Goal: Information Seeking & Learning: Understand process/instructions

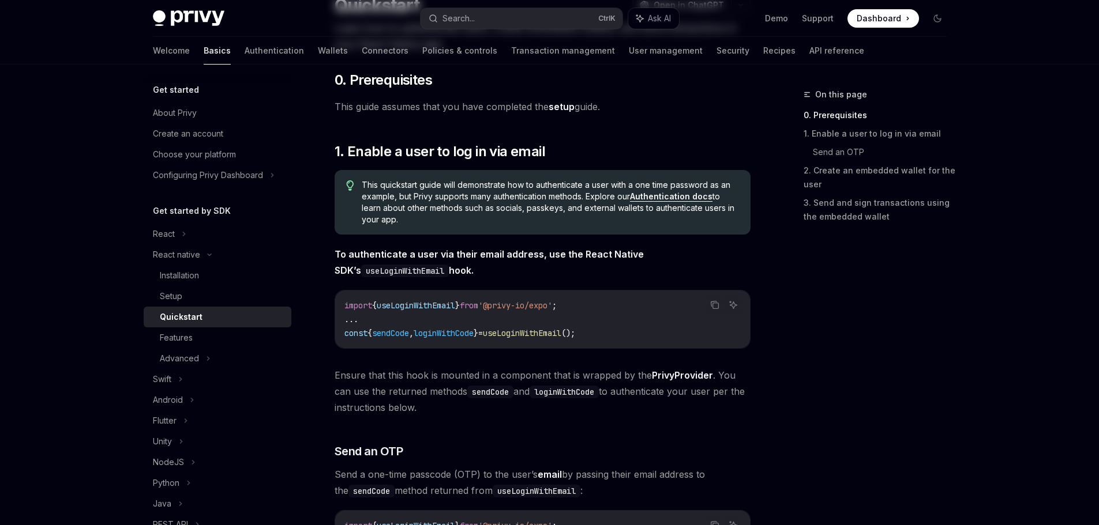
scroll to position [115, 0]
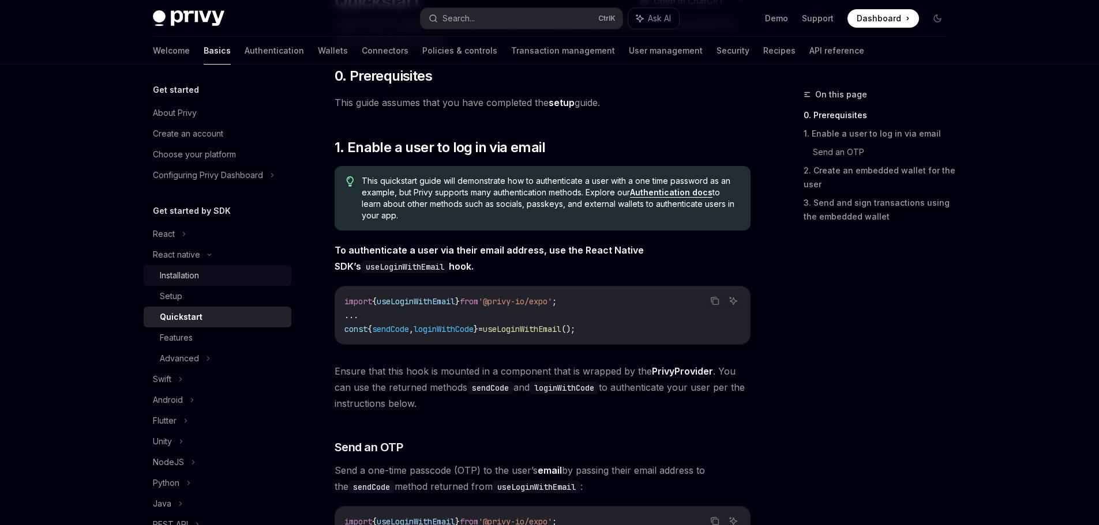
click at [186, 275] on div "Installation" at bounding box center [179, 276] width 39 height 14
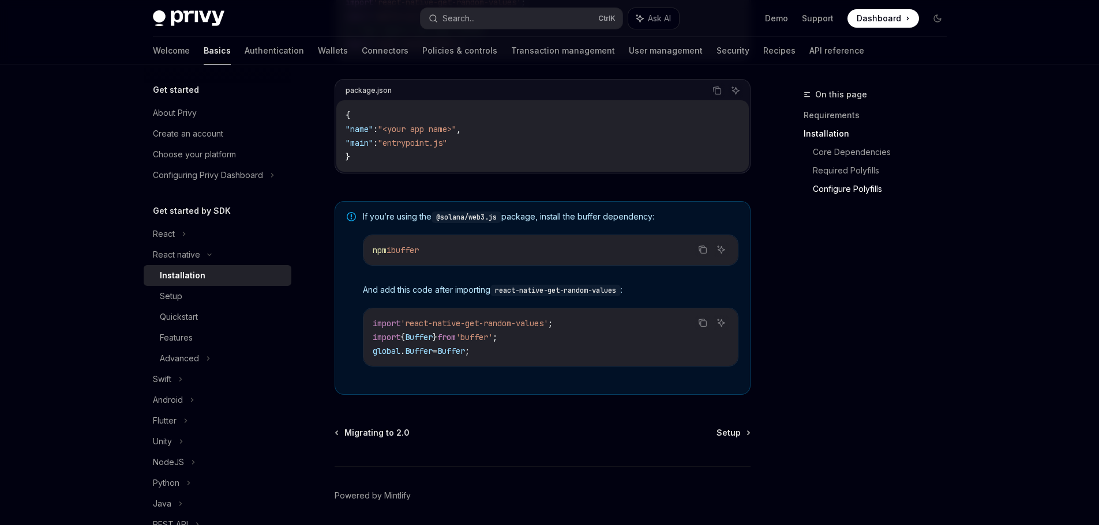
scroll to position [750, 0]
click at [741, 437] on link "Setup" at bounding box center [732, 432] width 33 height 12
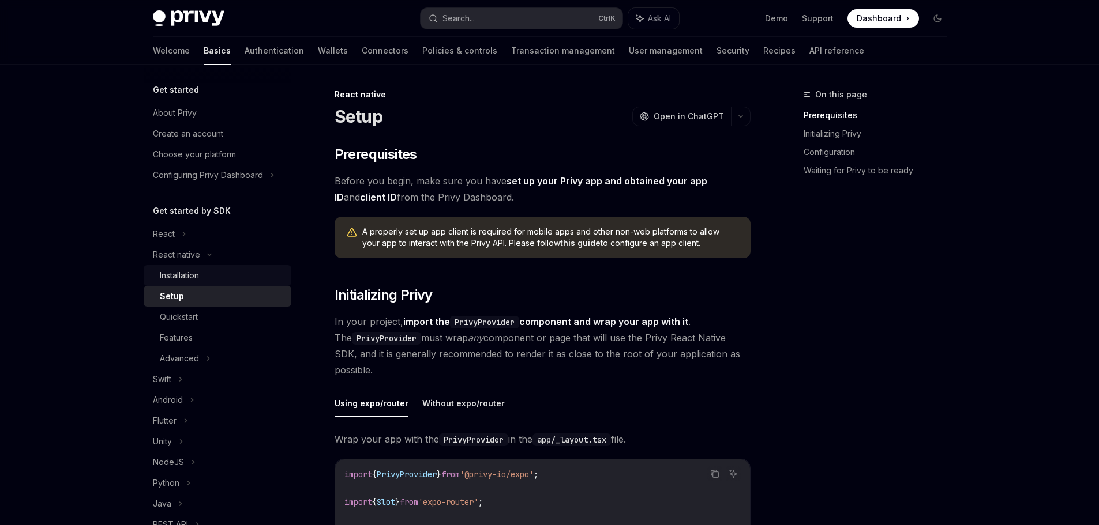
click at [199, 271] on div "Installation" at bounding box center [179, 276] width 39 height 14
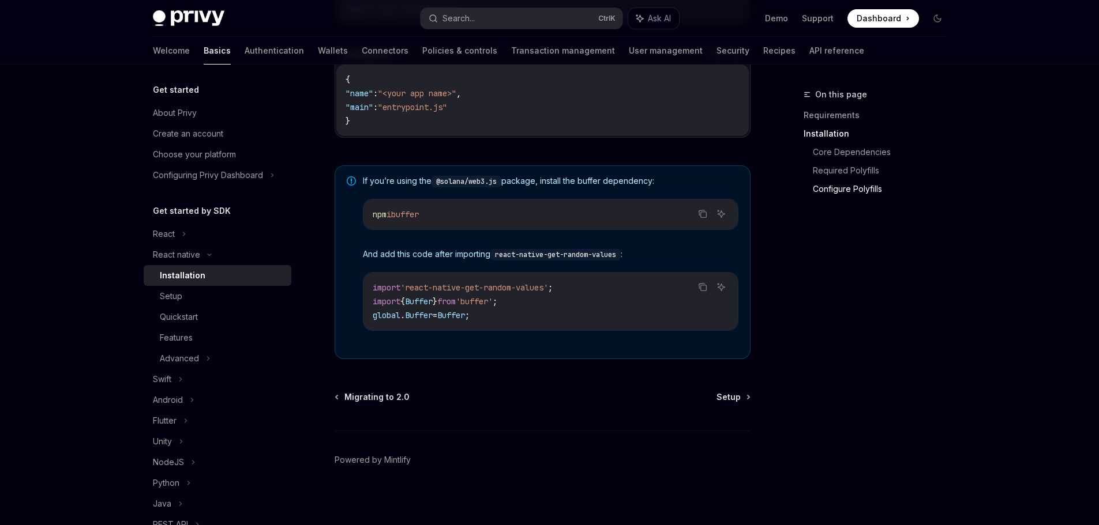
scroll to position [794, 0]
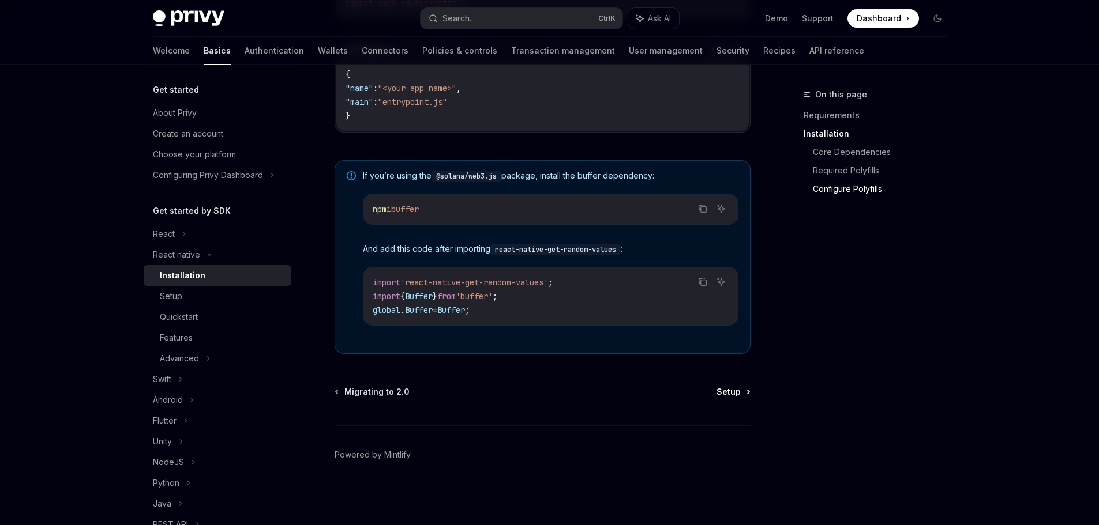
click at [737, 392] on span "Setup" at bounding box center [728, 392] width 24 height 12
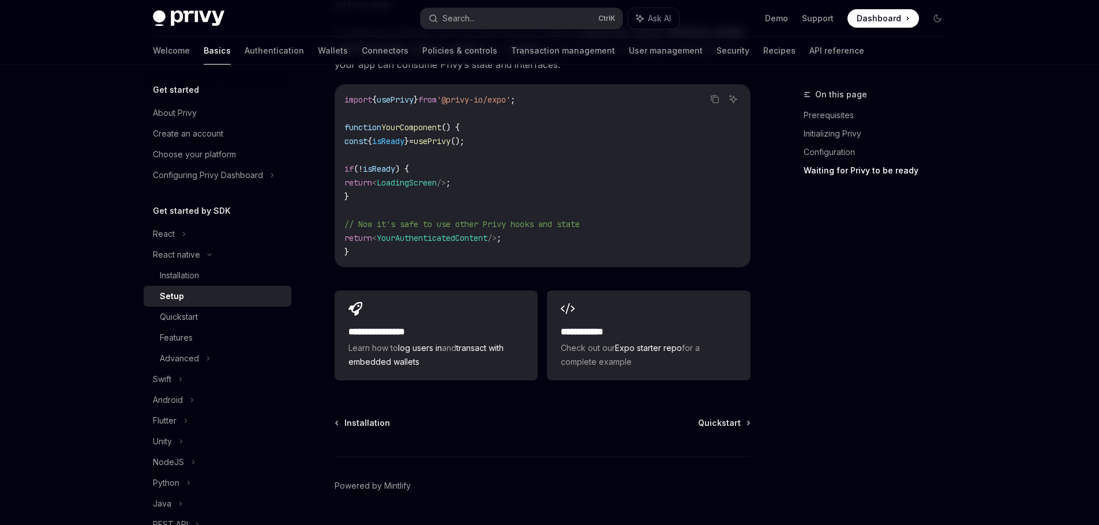
scroll to position [1054, 0]
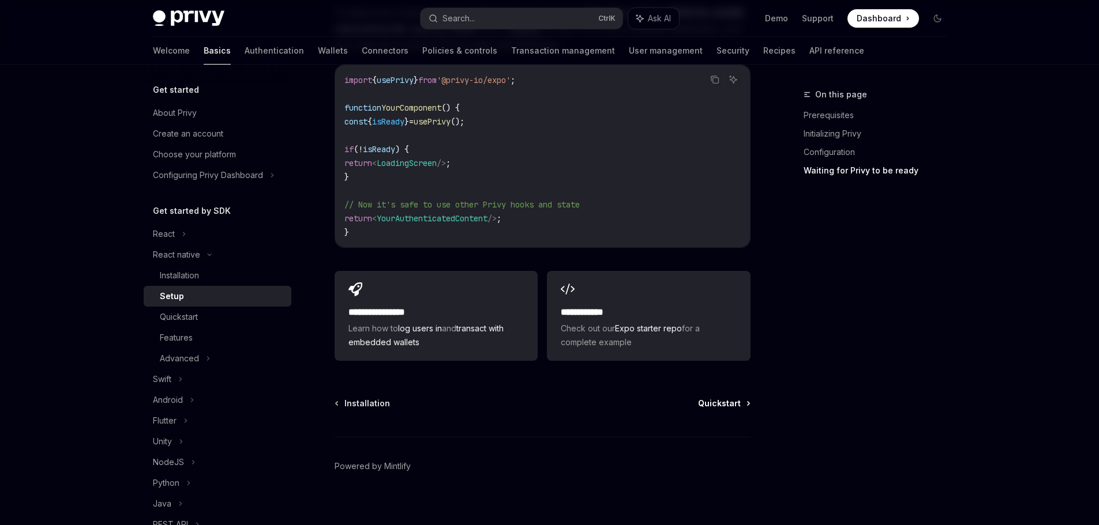
click at [725, 398] on span "Quickstart" at bounding box center [719, 404] width 43 height 12
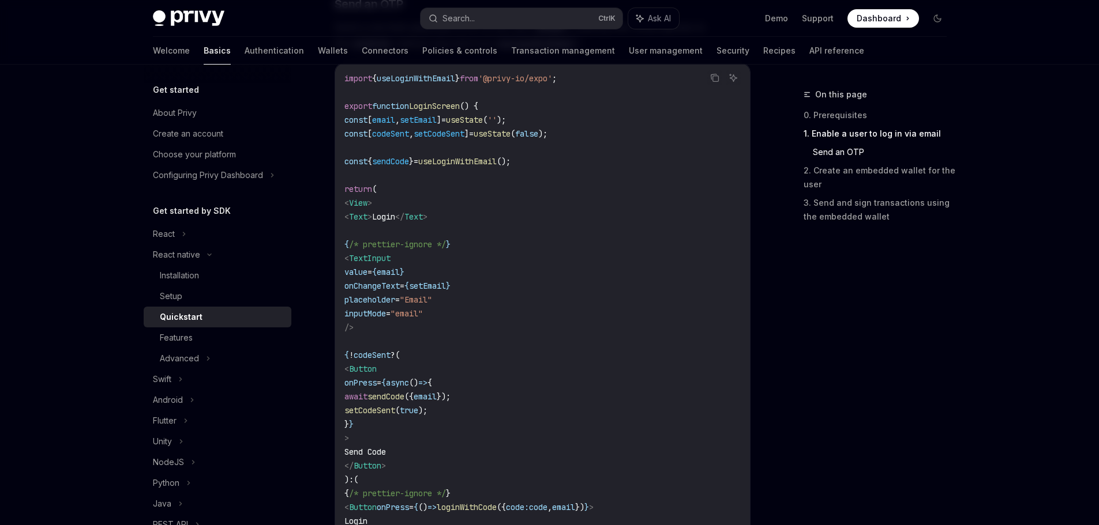
scroll to position [538, 0]
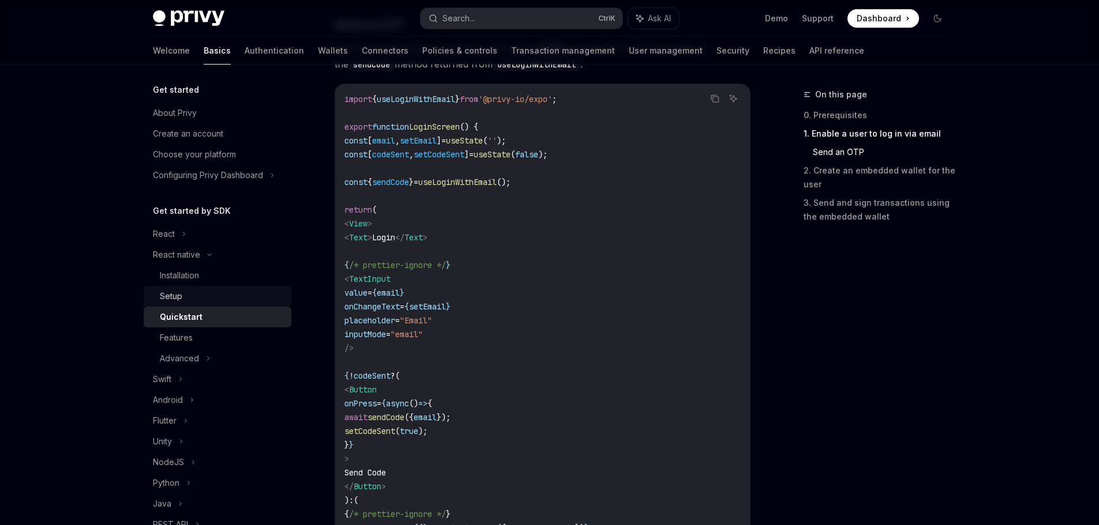
click at [190, 299] on div "Setup" at bounding box center [222, 297] width 125 height 14
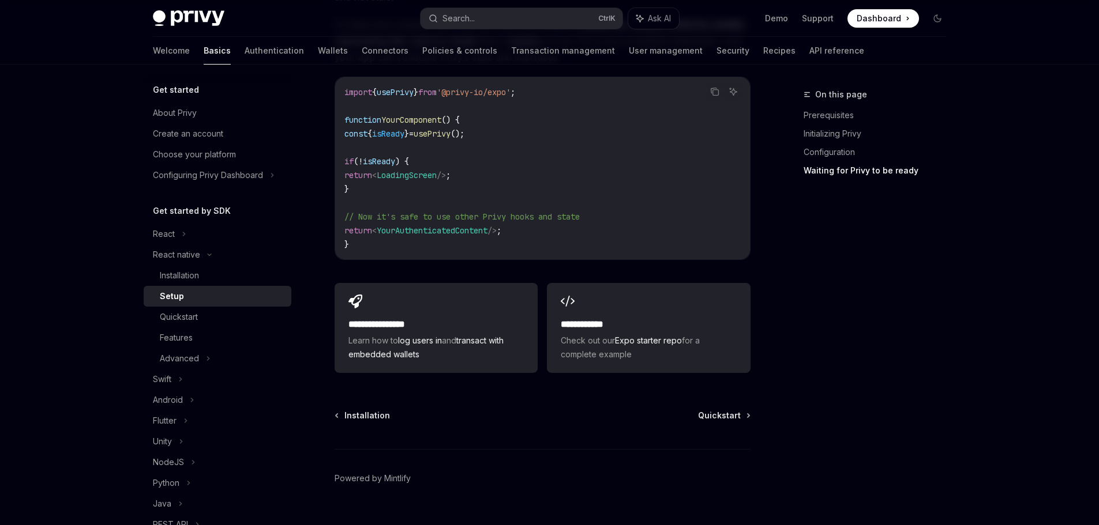
scroll to position [1054, 0]
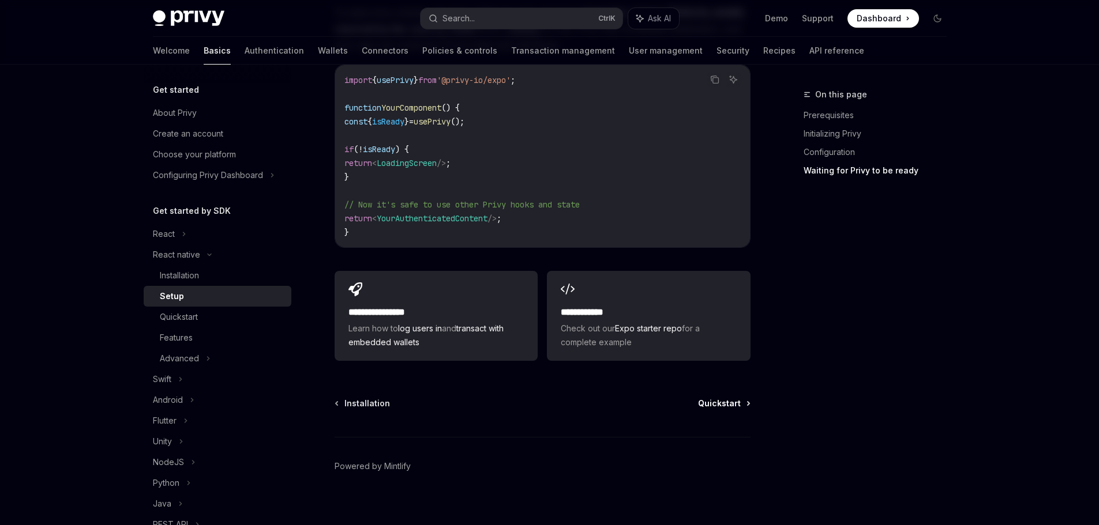
click at [709, 398] on span "Quickstart" at bounding box center [719, 404] width 43 height 12
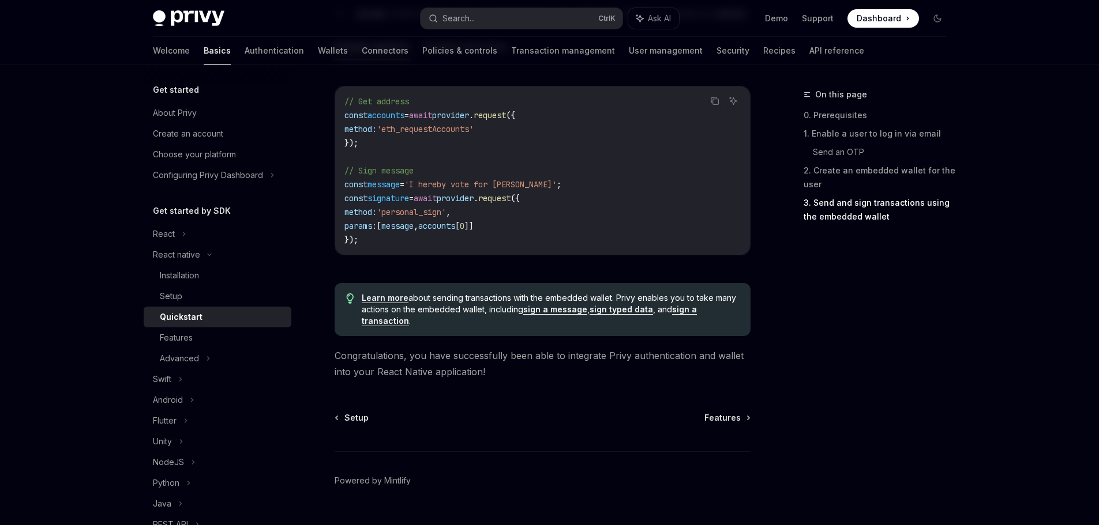
scroll to position [1728, 0]
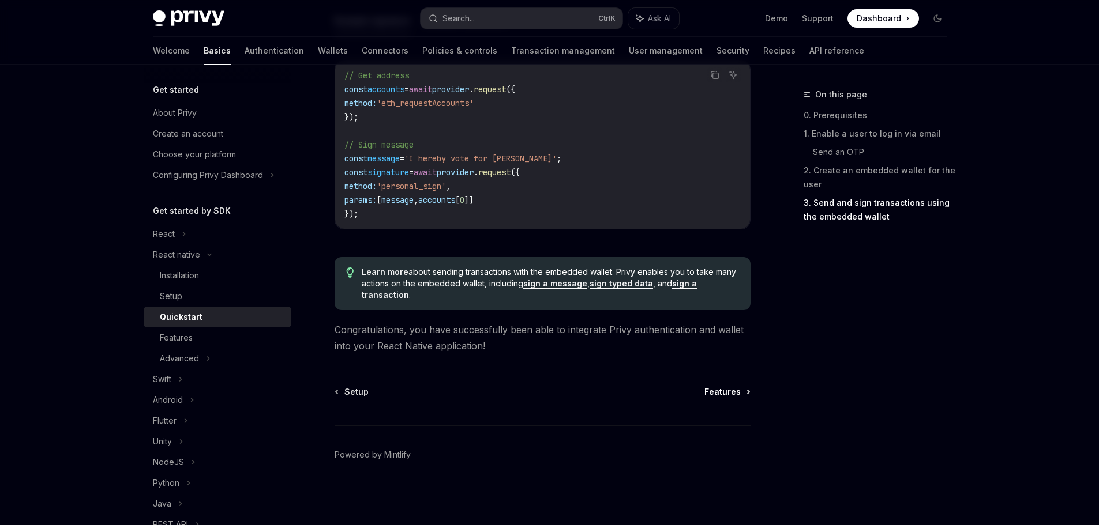
click at [741, 389] on link "Features" at bounding box center [726, 392] width 45 height 12
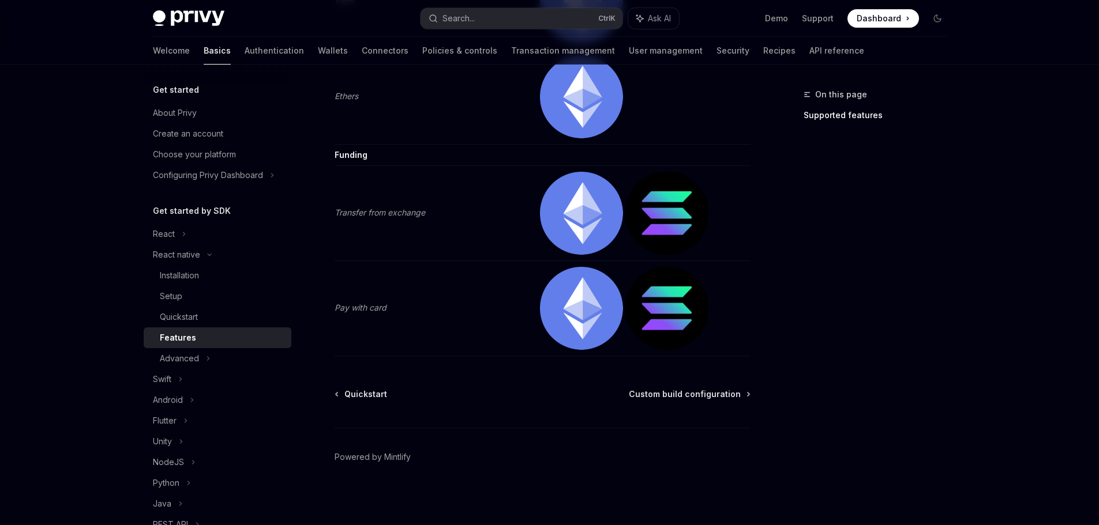
scroll to position [1851, 0]
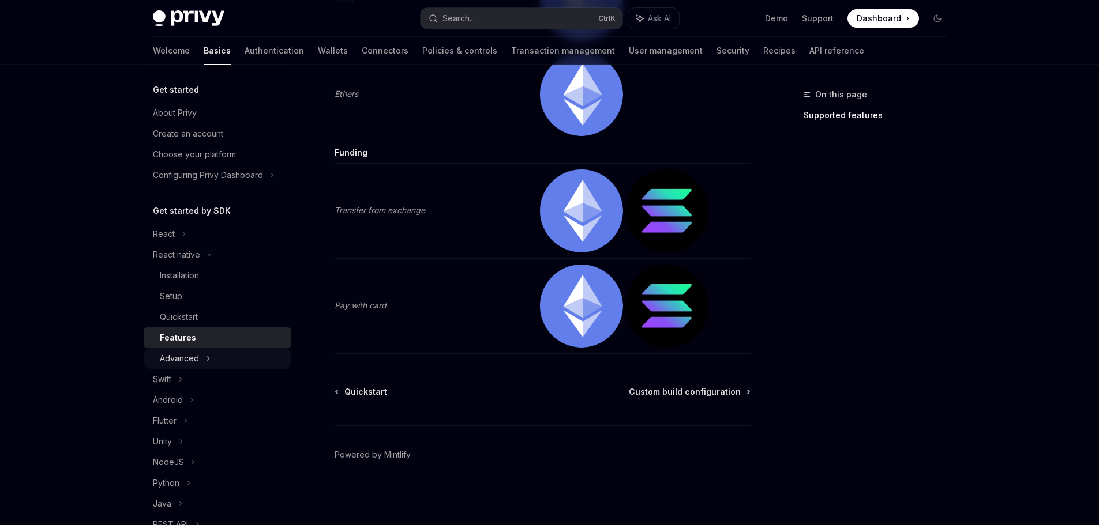
click at [213, 358] on div "Advanced" at bounding box center [218, 358] width 148 height 21
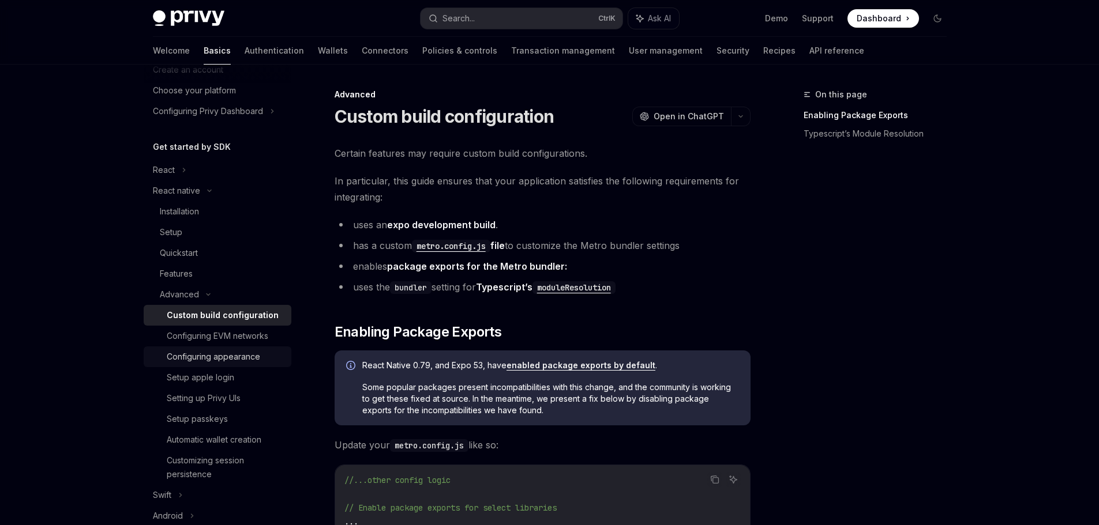
scroll to position [115, 0]
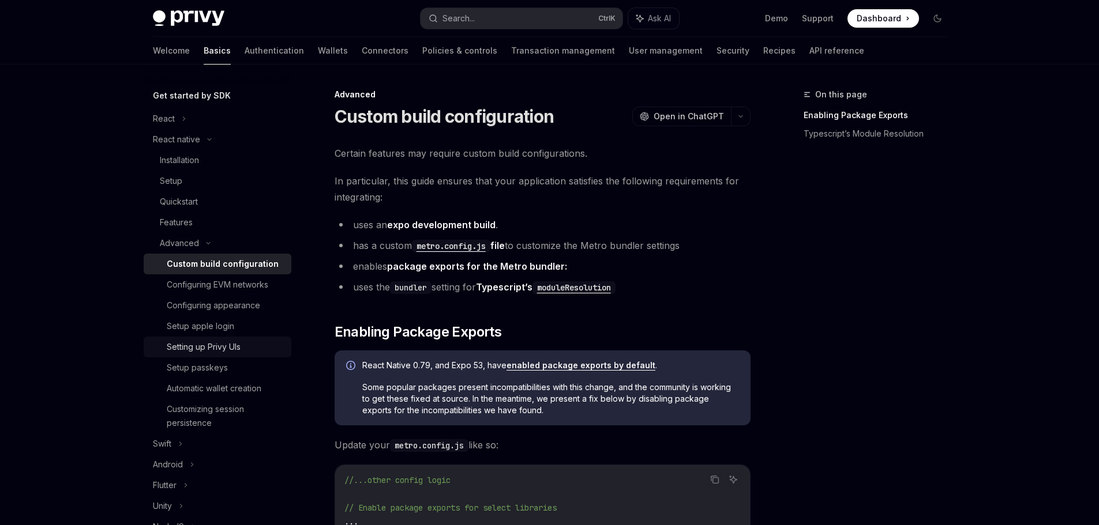
click at [254, 342] on div "Setting up Privy UIs" at bounding box center [226, 347] width 118 height 14
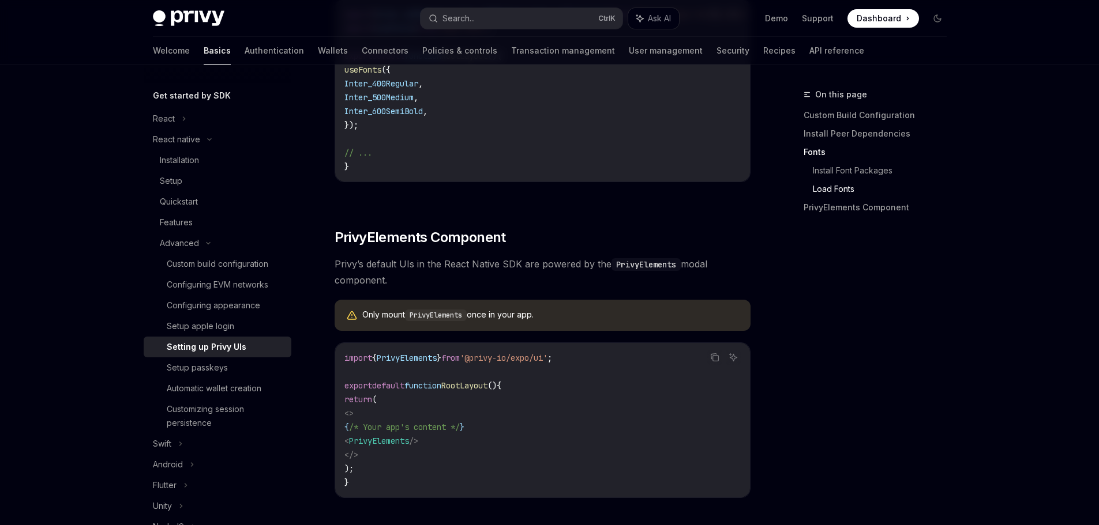
scroll to position [604, 0]
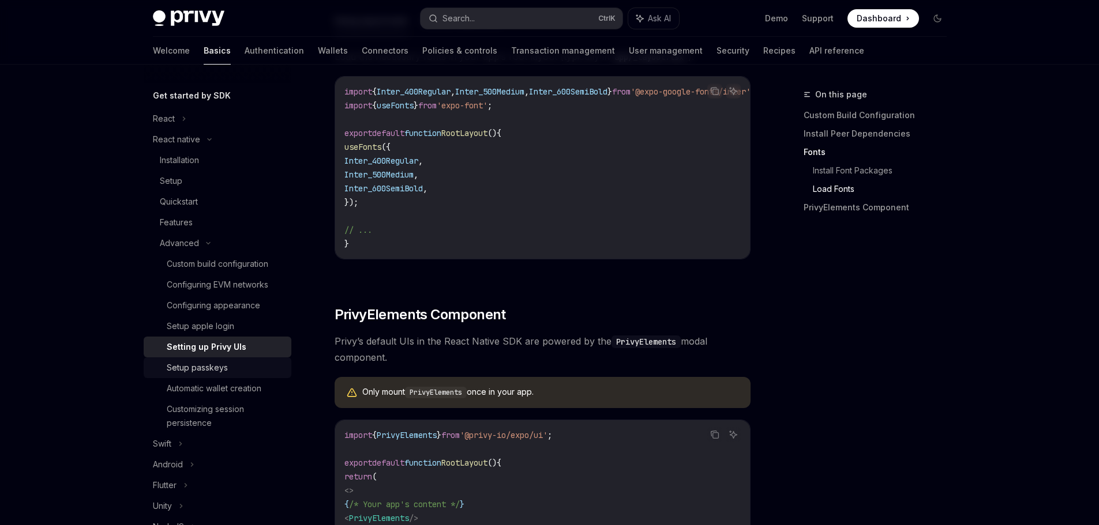
click at [247, 367] on div "Setup passkeys" at bounding box center [226, 368] width 118 height 14
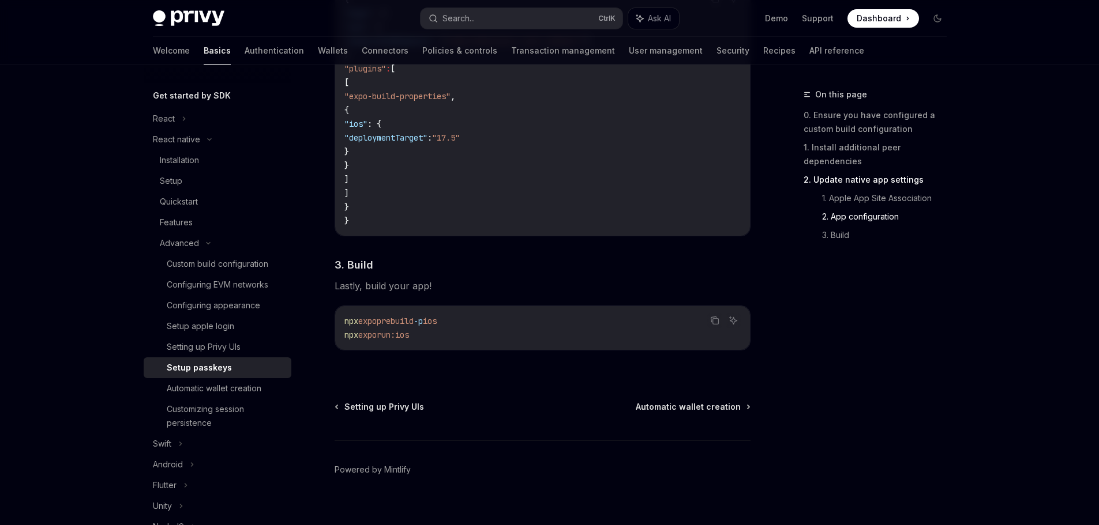
scroll to position [913, 0]
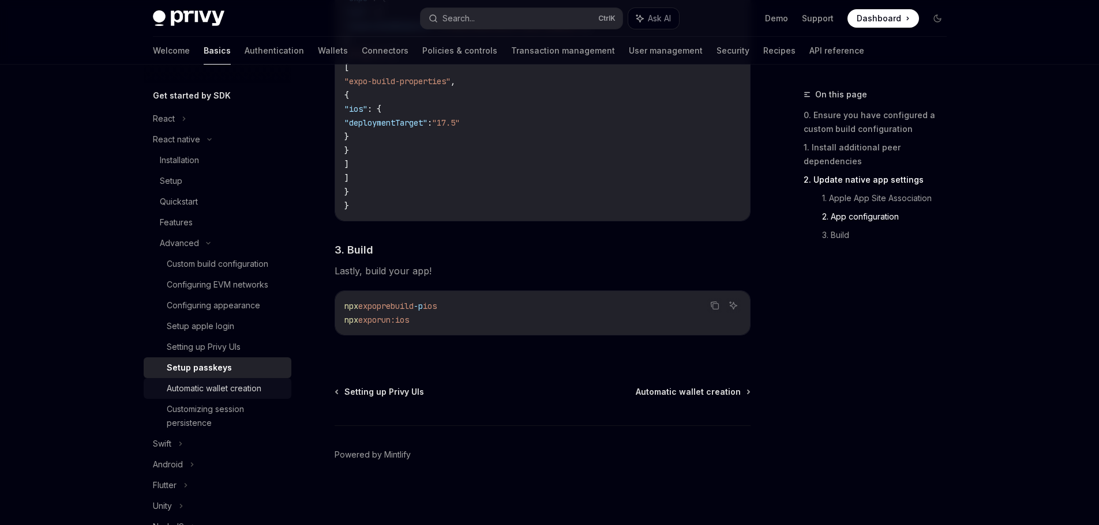
click at [238, 390] on div "Automatic wallet creation" at bounding box center [214, 389] width 95 height 14
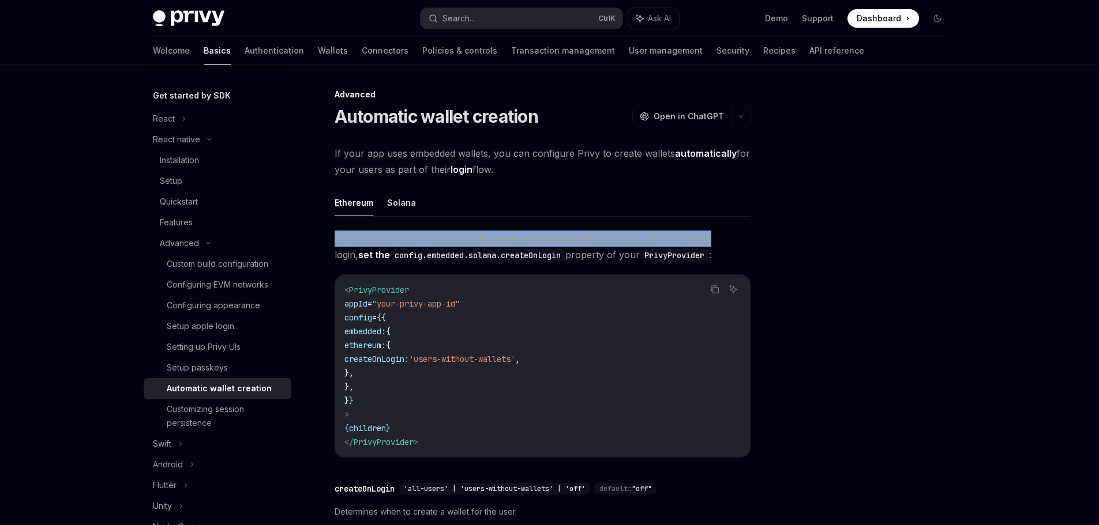
drag, startPoint x: 336, startPoint y: 236, endPoint x: 704, endPoint y: 238, distance: 367.9
click at [704, 238] on span "To configure Privy to automatically create embedded wallets for your user when …" at bounding box center [542, 247] width 416 height 32
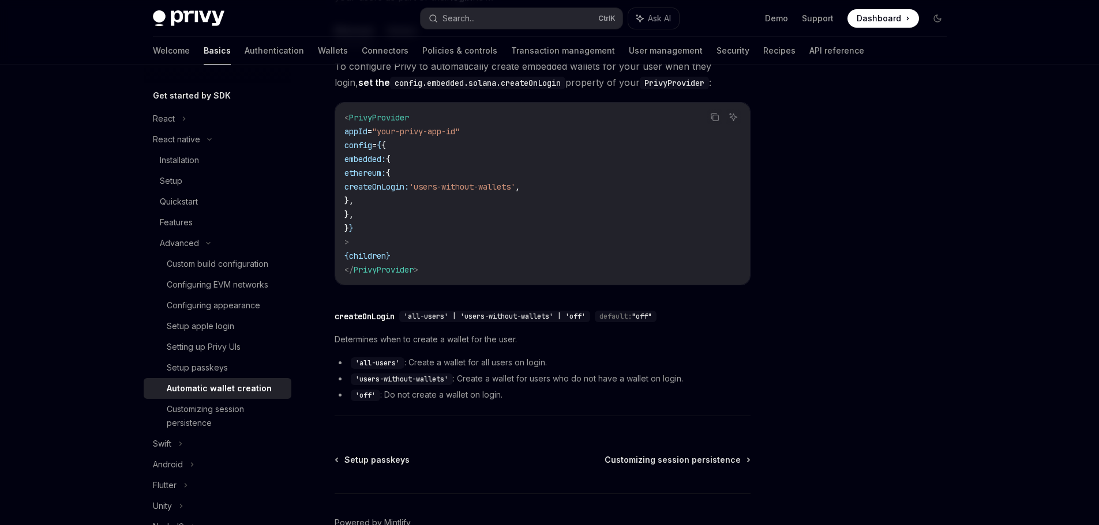
scroll to position [173, 0]
click at [255, 291] on div "Configuring EVM networks" at bounding box center [217, 285] width 101 height 14
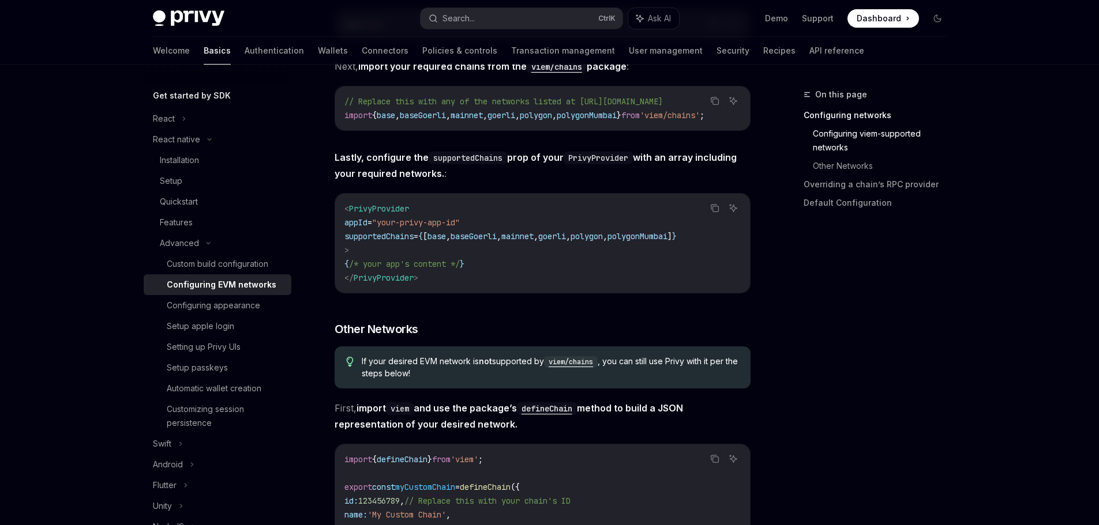
scroll to position [173, 0]
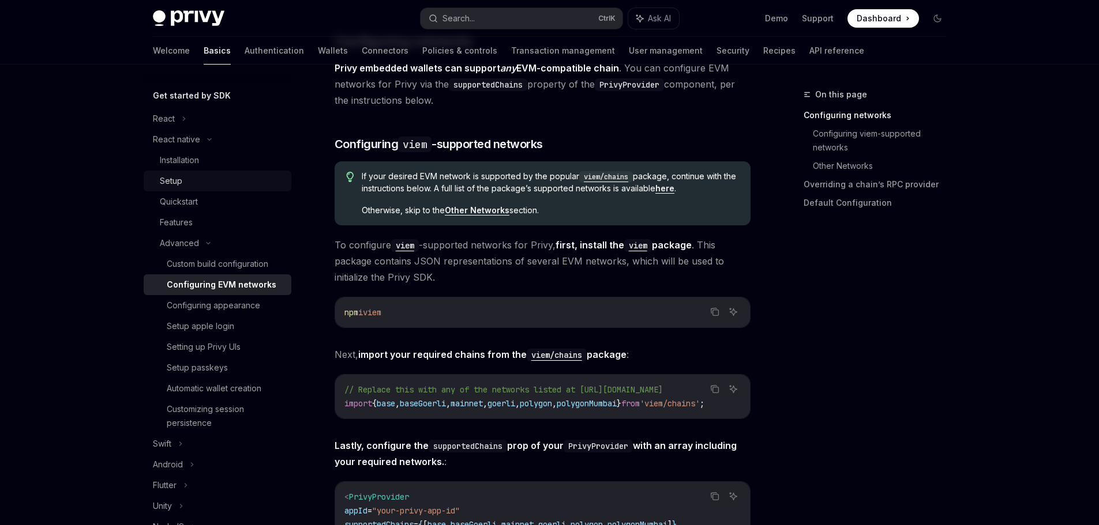
click at [200, 183] on div "Setup" at bounding box center [222, 181] width 125 height 14
type textarea "*"
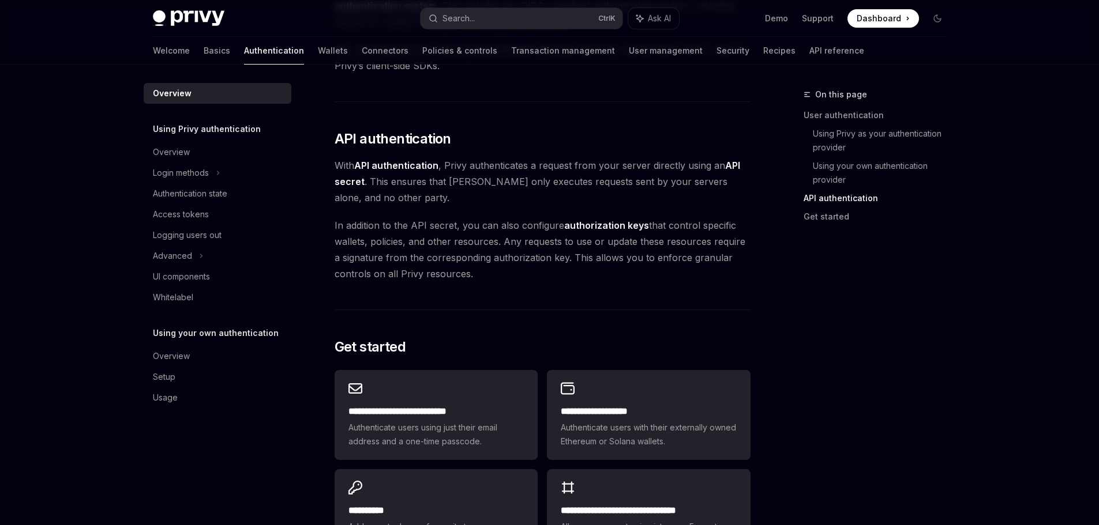
scroll to position [781, 0]
